Goal: Task Accomplishment & Management: Use online tool/utility

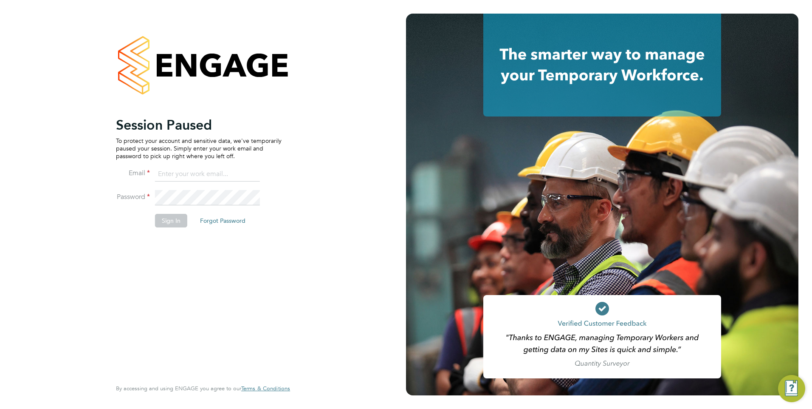
type input "[EMAIL_ADDRESS][DOMAIN_NAME]"
click at [165, 215] on button "Sign In" at bounding box center [171, 221] width 32 height 14
